Goal: Navigation & Orientation: Go to known website

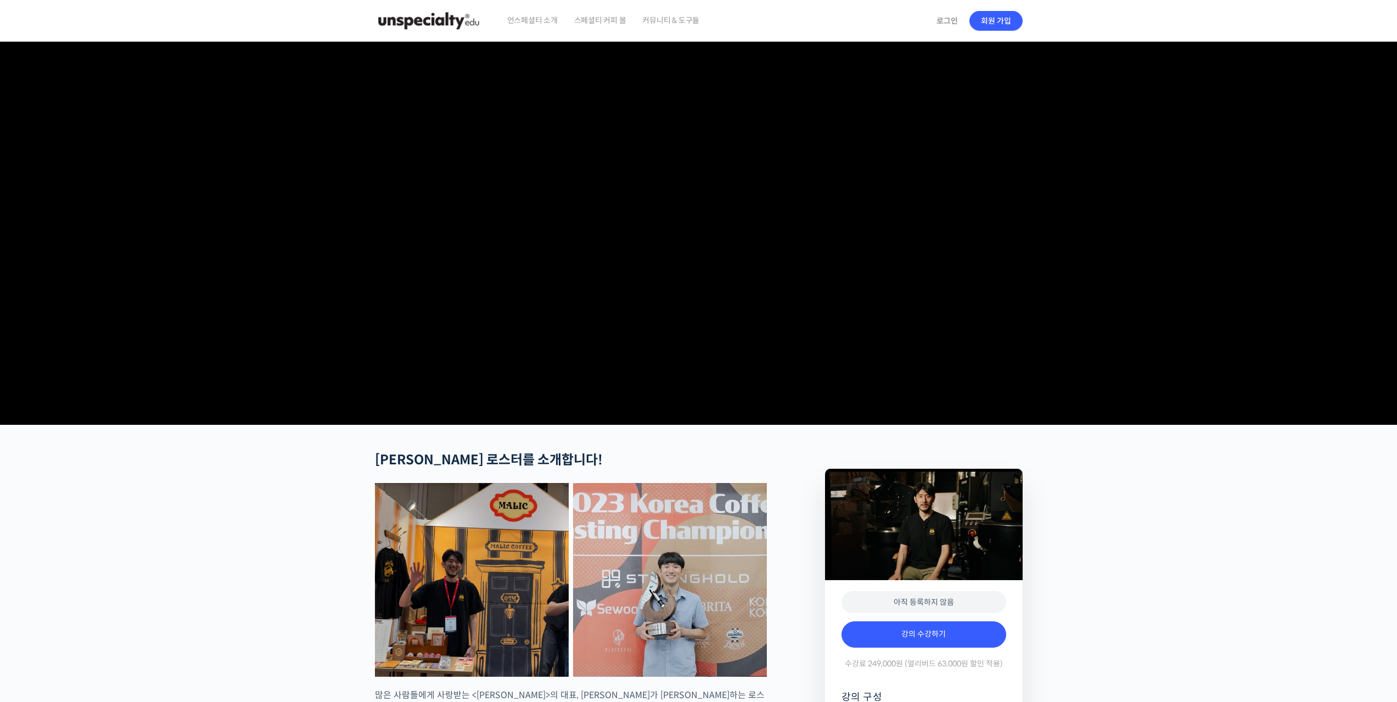
drag, startPoint x: 869, startPoint y: 481, endPoint x: 581, endPoint y: 0, distance: 561.3
click at [624, 23] on span "스페셜티 커피 몰" at bounding box center [600, 20] width 52 height 42
